Goal: Communication & Community: Connect with others

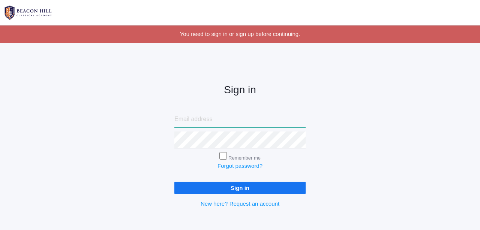
type input "[PERSON_NAME][EMAIL_ADDRESS][DOMAIN_NAME]"
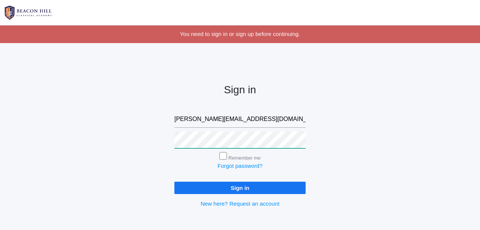
click at [240, 186] on input "Sign in" at bounding box center [239, 188] width 131 height 12
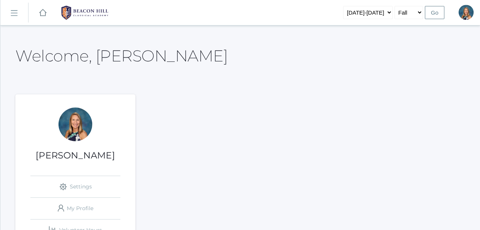
click at [18, 14] on link "icons/ui/navigation/hamburger Created with Sketch." at bounding box center [14, 13] width 28 height 20
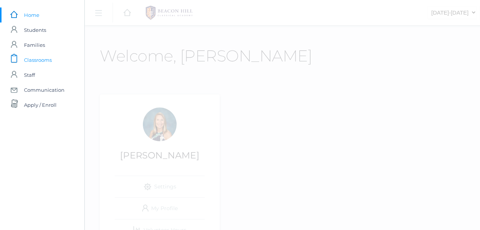
click at [41, 62] on span "Classrooms" at bounding box center [38, 60] width 28 height 15
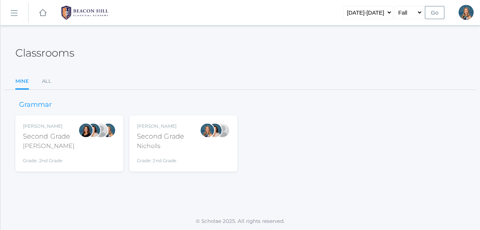
click at [15, 14] on rect at bounding box center [14, 13] width 12 height 12
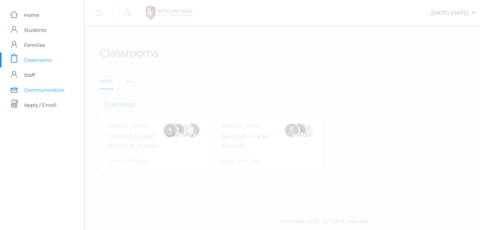
click at [56, 93] on span "Communication" at bounding box center [44, 90] width 41 height 15
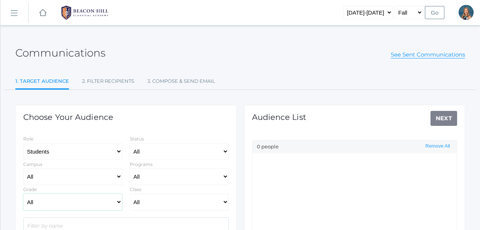
select select "Enrolled"
select select "12"
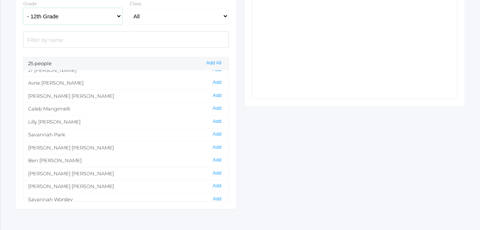
scroll to position [186, 0]
